Goal: Transaction & Acquisition: Purchase product/service

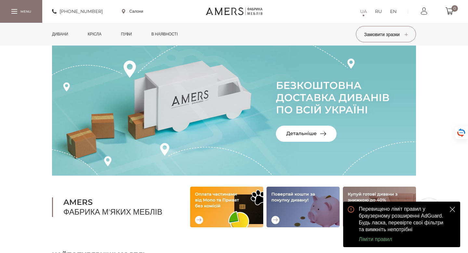
click at [57, 34] on link "Дивани" at bounding box center [60, 34] width 26 height 23
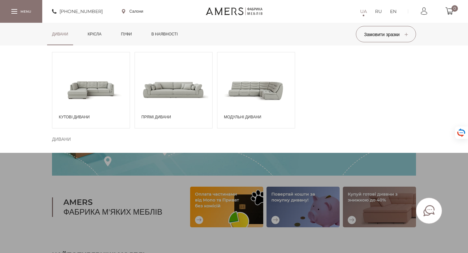
click at [171, 82] on span at bounding box center [173, 89] width 77 height 45
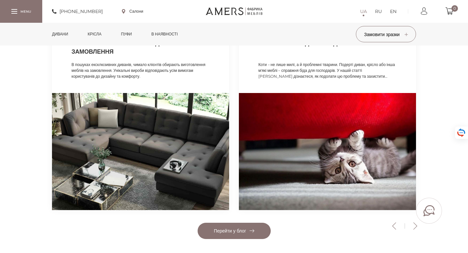
scroll to position [1054, 0]
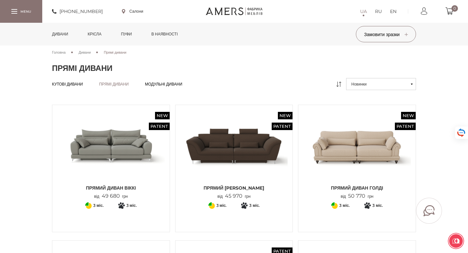
click at [170, 87] on span "Модульні дивани" at bounding box center [163, 89] width 37 height 5
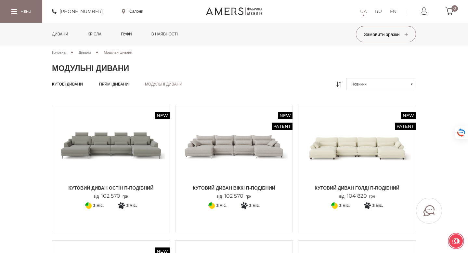
click at [63, 38] on link "Дивани" at bounding box center [60, 34] width 26 height 23
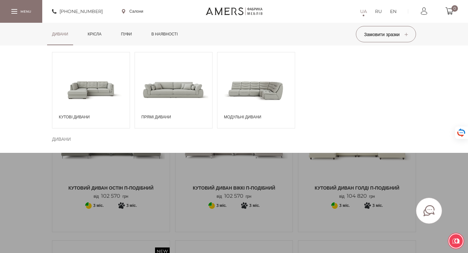
click at [165, 38] on link "в наявності" at bounding box center [164, 34] width 36 height 23
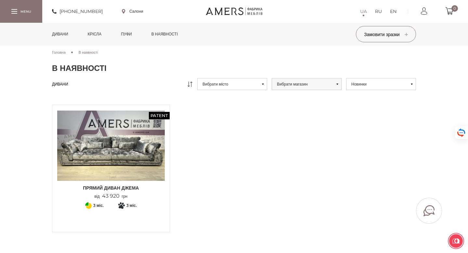
click at [13, 19] on div at bounding box center [21, 11] width 42 height 22
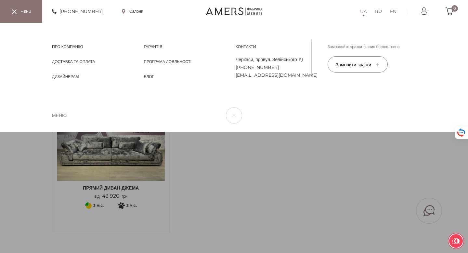
click at [235, 132] on div "UA RU EN Про компанію Про компанію Доставка та Оплата Доставка та Оплата Дизайн…" at bounding box center [234, 77] width 468 height 109
click at [192, 132] on div "UA RU EN Про компанію Про компанію Доставка та Оплата Доставка та Оплата Дизайн…" at bounding box center [234, 77] width 468 height 109
click at [188, 132] on div "UA RU EN Про компанію Про компанію Доставка та Оплата Доставка та Оплата Дизайн…" at bounding box center [234, 77] width 468 height 109
click at [185, 132] on div "UA RU EN Про компанію Про компанію Доставка та Оплата Доставка та Оплата Дизайн…" at bounding box center [234, 77] width 468 height 109
click at [196, 132] on div "UA RU EN Про компанію Про компанію Доставка та Оплата Доставка та Оплата Дизайн…" at bounding box center [234, 77] width 468 height 109
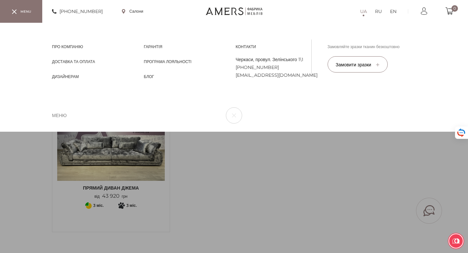
click at [16, 10] on div at bounding box center [14, 11] width 5 height 5
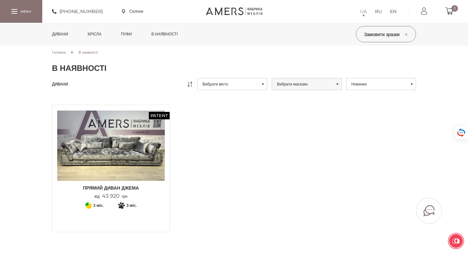
click at [59, 31] on link "Дивани" at bounding box center [60, 34] width 26 height 23
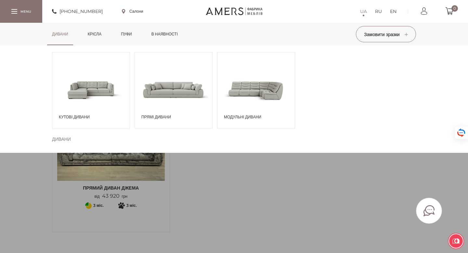
click at [101, 97] on span at bounding box center [90, 89] width 77 height 45
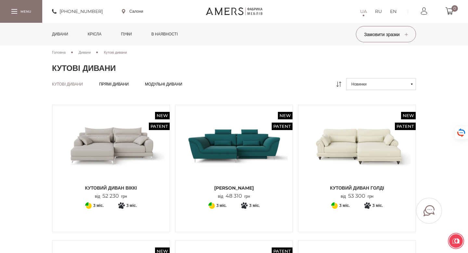
click at [118, 151] on img at bounding box center [111, 145] width 108 height 71
